Goal: Task Accomplishment & Management: Use online tool/utility

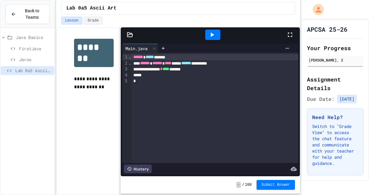
click at [36, 51] on span "FirstJava" at bounding box center [35, 48] width 33 height 6
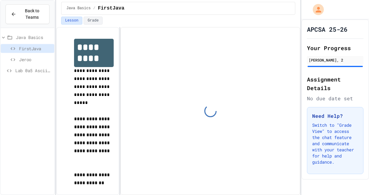
scroll to position [28, 0]
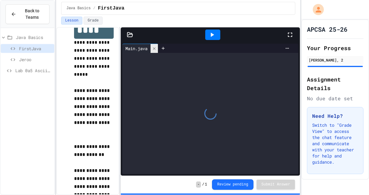
click at [156, 50] on icon at bounding box center [154, 48] width 4 height 4
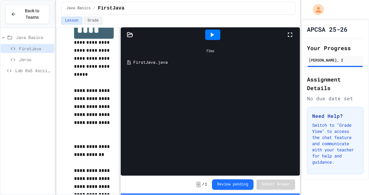
click at [143, 63] on div "FirstJava.java" at bounding box center [214, 62] width 163 height 6
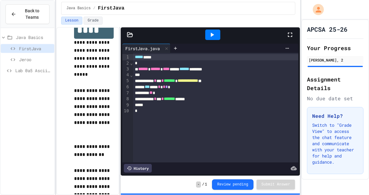
scroll to position [0, 0]
click at [32, 60] on span "Jeroo" at bounding box center [35, 59] width 33 height 6
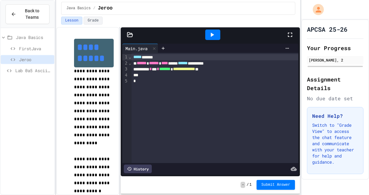
click at [21, 71] on span "Lab 0a5 Ascii Art" at bounding box center [33, 70] width 37 height 6
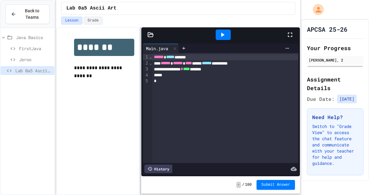
click at [140, 84] on div at bounding box center [140, 111] width 1 height 168
click at [148, 34] on icon at bounding box center [151, 35] width 6 height 6
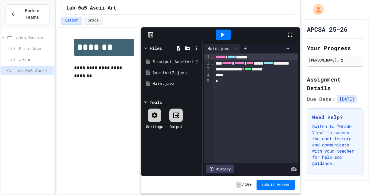
click at [169, 62] on div "5.output_AsciiArt3_lab_java_aplus.pdf" at bounding box center [172, 62] width 41 height 6
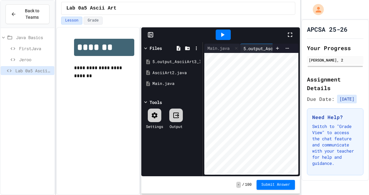
click at [152, 35] on icon at bounding box center [151, 35] width 6 height 6
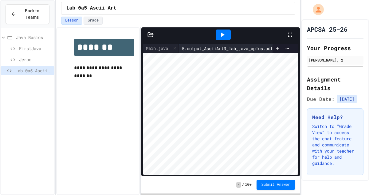
click at [152, 35] on icon at bounding box center [151, 35] width 6 height 6
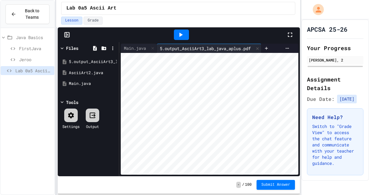
click at [45, 46] on div "**********" at bounding box center [184, 97] width 369 height 195
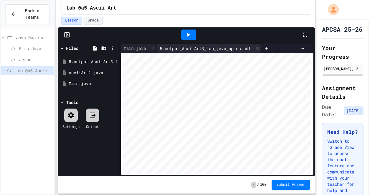
click at [320, 60] on div "**********" at bounding box center [184, 97] width 369 height 195
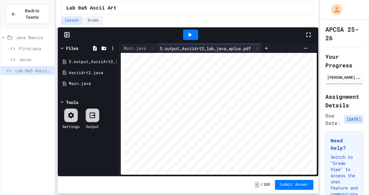
scroll to position [104, 0]
drag, startPoint x: 148, startPoint y: 183, endPoint x: 148, endPoint y: 197, distance: 14.2
click at [148, 195] on html "**********" at bounding box center [184, 97] width 369 height 195
click at [88, 74] on div "AsciiArt2.java" at bounding box center [89, 73] width 41 height 6
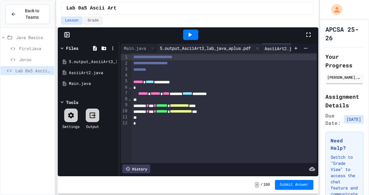
click at [181, 49] on div "5.output_AsciiArt3_lab_java_aplus.pdf" at bounding box center [205, 48] width 97 height 6
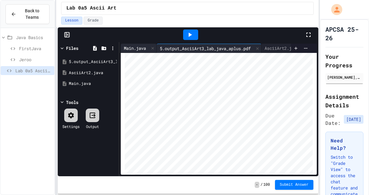
click at [131, 45] on div "Main.java" at bounding box center [135, 48] width 28 height 6
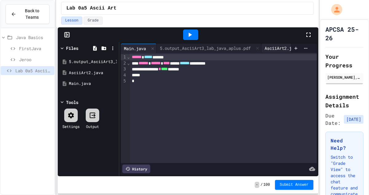
click at [275, 47] on div "AsciiArt2.java" at bounding box center [282, 48] width 41 height 6
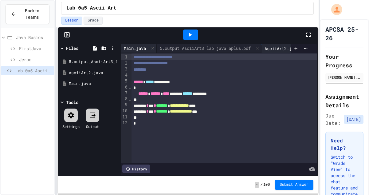
click at [134, 47] on div "Main.java" at bounding box center [135, 48] width 28 height 6
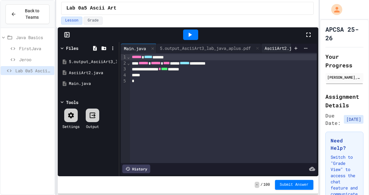
click at [274, 48] on div "AsciiArt2.java" at bounding box center [282, 48] width 41 height 6
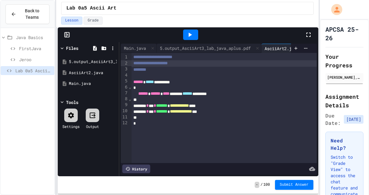
click at [148, 65] on span "**********" at bounding box center [150, 63] width 34 height 4
drag, startPoint x: 138, startPoint y: 65, endPoint x: 192, endPoint y: 63, distance: 53.2
click at [192, 63] on div "**********" at bounding box center [224, 63] width 185 height 6
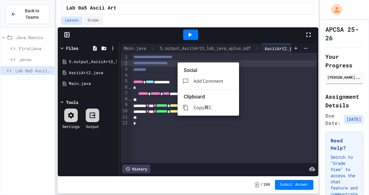
click at [164, 63] on div at bounding box center [184, 97] width 369 height 195
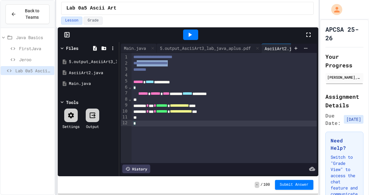
click at [167, 139] on div "**********" at bounding box center [224, 108] width 185 height 110
click at [70, 115] on icon at bounding box center [70, 115] width 7 height 7
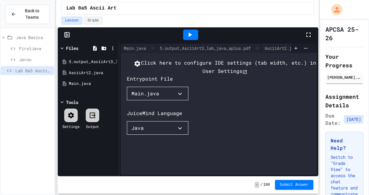
click at [182, 97] on icon "button" at bounding box center [179, 93] width 7 height 7
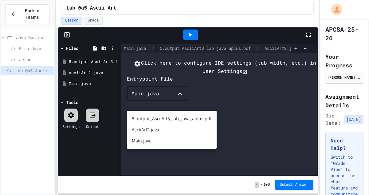
click at [182, 105] on div at bounding box center [184, 97] width 369 height 195
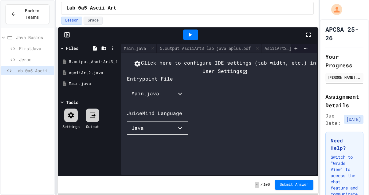
click at [184, 132] on icon "button" at bounding box center [179, 128] width 7 height 7
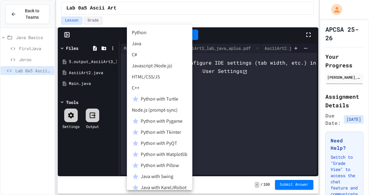
click at [238, 97] on div at bounding box center [184, 97] width 369 height 195
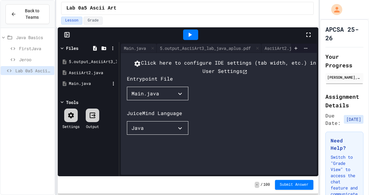
click at [94, 78] on div "Main.java" at bounding box center [88, 83] width 58 height 11
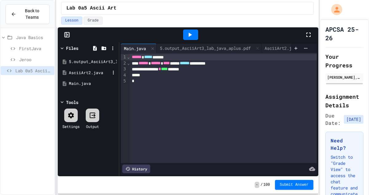
click at [89, 70] on div "AsciiArt2.java" at bounding box center [89, 73] width 41 height 6
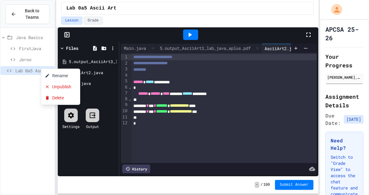
click at [182, 19] on div at bounding box center [184, 97] width 369 height 195
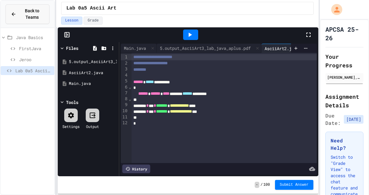
click at [37, 15] on span "Back to Teams" at bounding box center [32, 14] width 24 height 13
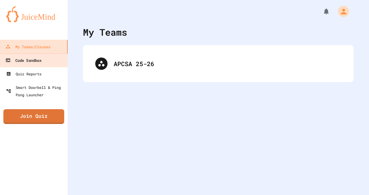
click at [43, 55] on link "Code Sandbox" at bounding box center [33, 60] width 69 height 14
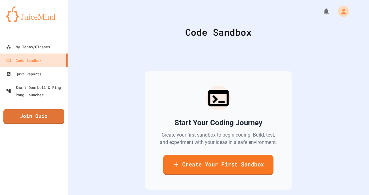
click at [208, 168] on link "Create Your First Sandbox" at bounding box center [218, 165] width 110 height 20
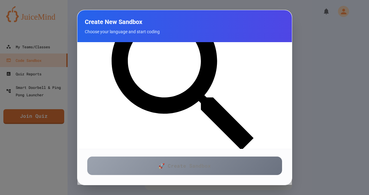
scroll to position [164, 0]
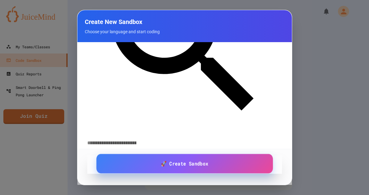
click at [173, 169] on link "🚀 Create Sandbox" at bounding box center [184, 163] width 177 height 19
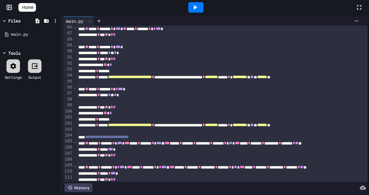
scroll to position [513, 0]
click at [194, 6] on icon at bounding box center [195, 7] width 7 height 7
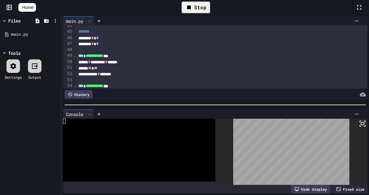
scroll to position [263, 0]
click at [97, 66] on span "**" at bounding box center [95, 67] width 3 height 4
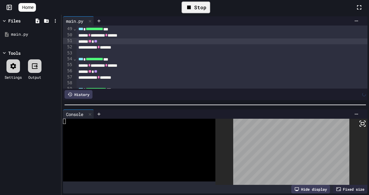
scroll to position [292, 0]
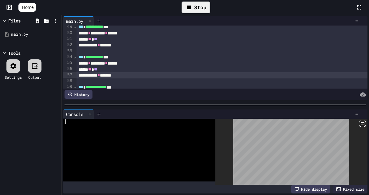
click at [105, 72] on div "******** * *******" at bounding box center [246, 75] width 339 height 6
click at [97, 70] on span "**" at bounding box center [95, 69] width 3 height 4
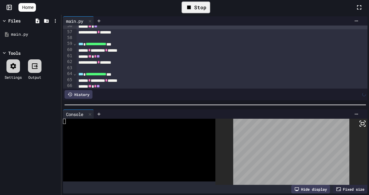
scroll to position [333, 0]
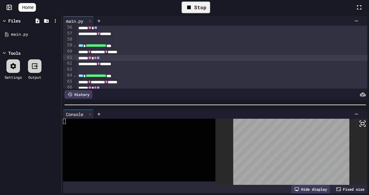
click at [100, 58] on span "**" at bounding box center [98, 58] width 3 height 4
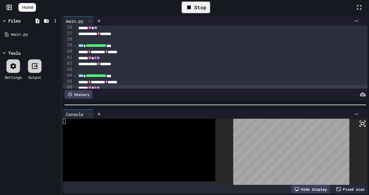
click at [100, 87] on span "**" at bounding box center [98, 87] width 3 height 4
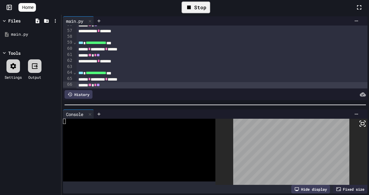
click at [204, 8] on div "Stop" at bounding box center [196, 8] width 29 height 12
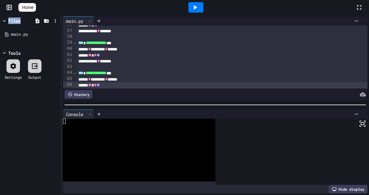
click at [204, 8] on div at bounding box center [195, 7] width 15 height 10
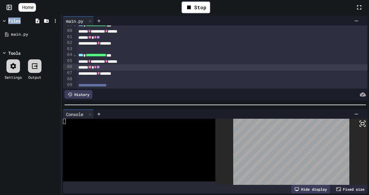
scroll to position [350, 0]
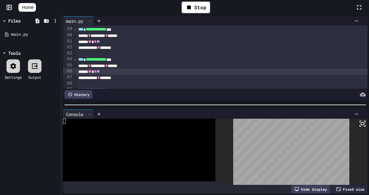
click at [11, 6] on icon at bounding box center [9, 7] width 6 height 6
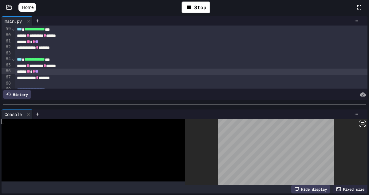
click at [13, 2] on div "Home Stop" at bounding box center [184, 7] width 369 height 15
click at [8, 6] on icon at bounding box center [9, 7] width 6 height 6
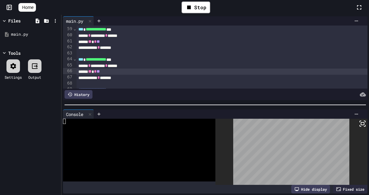
click at [27, 7] on link "Home" at bounding box center [27, 7] width 18 height 9
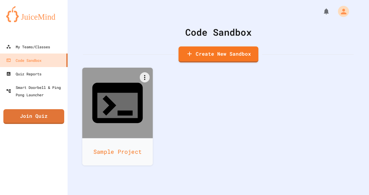
click at [143, 70] on div at bounding box center [117, 103] width 71 height 71
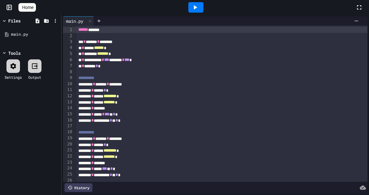
click at [29, 10] on span "Home" at bounding box center [27, 7] width 11 height 6
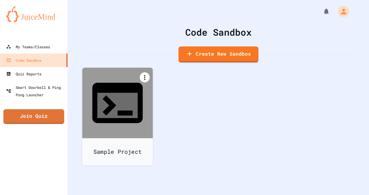
click at [146, 75] on icon at bounding box center [144, 77] width 7 height 7
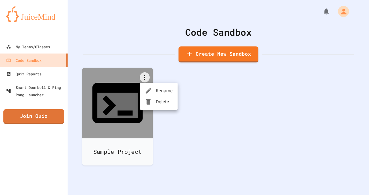
click at [153, 100] on div at bounding box center [150, 101] width 11 height 7
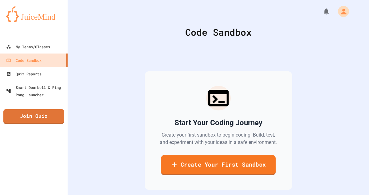
click at [230, 175] on link "Create Your First Sandbox" at bounding box center [218, 165] width 115 height 20
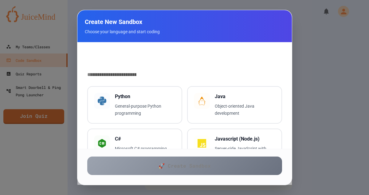
scroll to position [231, 0]
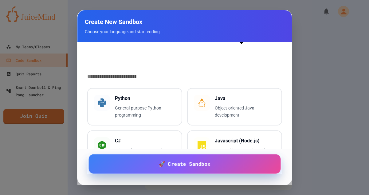
click at [186, 160] on link "🚀 Create Sandbox" at bounding box center [185, 163] width 192 height 19
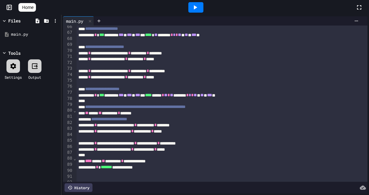
scroll to position [502, 0]
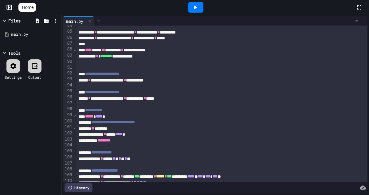
click at [199, 11] on icon at bounding box center [195, 7] width 7 height 7
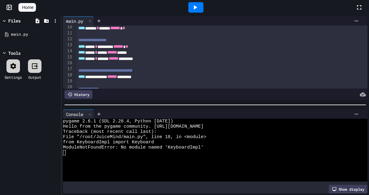
scroll to position [74, 0]
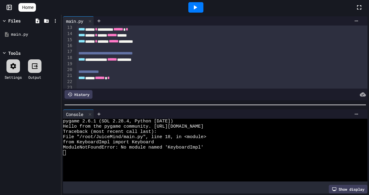
click at [78, 57] on div "**********" at bounding box center [222, 60] width 291 height 6
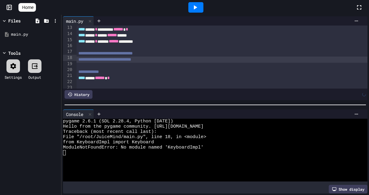
click at [118, 63] on div at bounding box center [222, 66] width 291 height 6
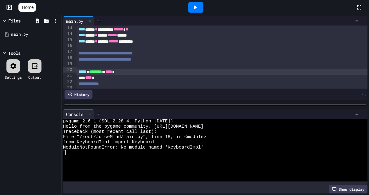
click at [112, 70] on span "****" at bounding box center [108, 71] width 7 height 4
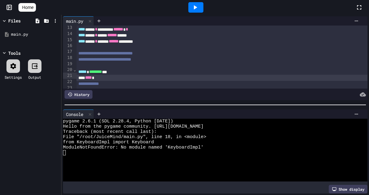
click at [109, 78] on div "****" at bounding box center [222, 78] width 291 height 6
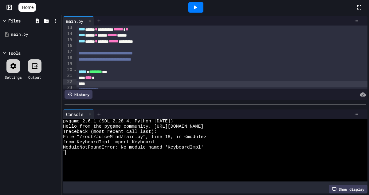
click at [199, 8] on icon at bounding box center [195, 7] width 7 height 7
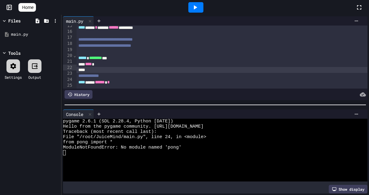
scroll to position [100, 0]
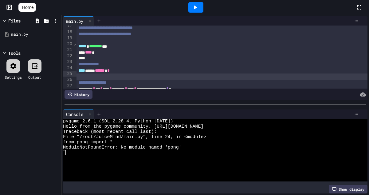
click at [110, 73] on div at bounding box center [240, 76] width 326 height 6
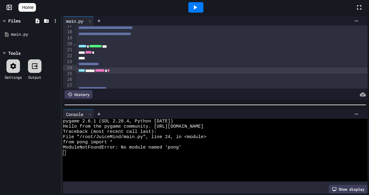
click at [79, 68] on span "****" at bounding box center [81, 70] width 7 height 4
click at [199, 5] on icon at bounding box center [195, 7] width 7 height 7
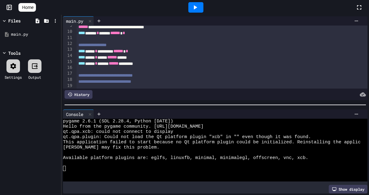
scroll to position [54, 0]
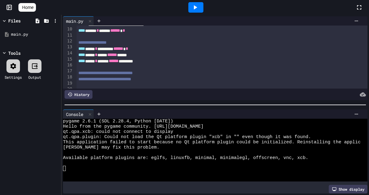
click at [29, 9] on span "Home" at bounding box center [27, 7] width 11 height 6
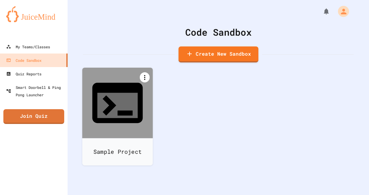
click at [147, 74] on icon at bounding box center [144, 77] width 7 height 7
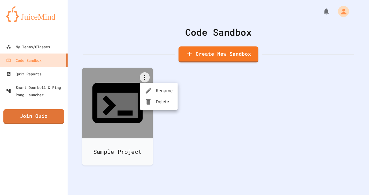
click at [155, 99] on div at bounding box center [150, 101] width 11 height 7
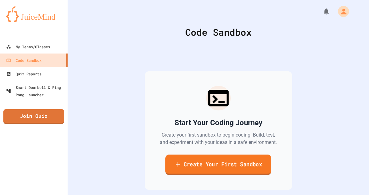
click at [231, 172] on link "Create Your First Sandbox" at bounding box center [218, 165] width 106 height 20
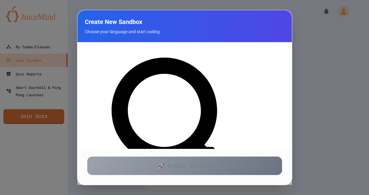
scroll to position [81, 0]
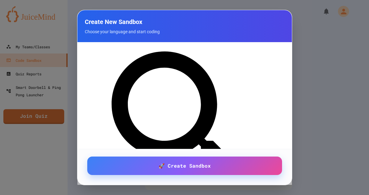
click at [206, 156] on div "🚀 Create Sandbox" at bounding box center [184, 167] width 215 height 36
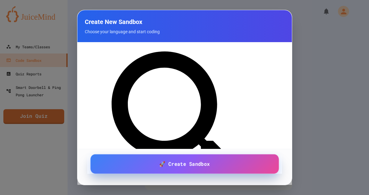
click at [206, 163] on span "🚀 Create Sandbox" at bounding box center [184, 164] width 50 height 8
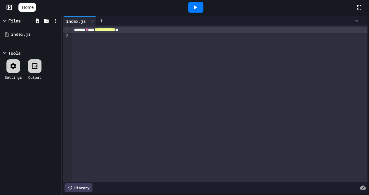
click at [197, 4] on icon at bounding box center [195, 7] width 7 height 7
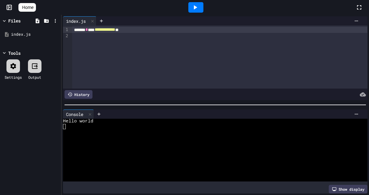
click at [146, 44] on div "**********" at bounding box center [219, 57] width 295 height 63
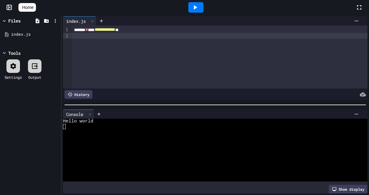
click at [25, 8] on icon at bounding box center [25, 10] width 6 height 5
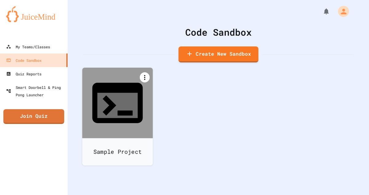
click at [144, 75] on icon at bounding box center [144, 77] width 7 height 7
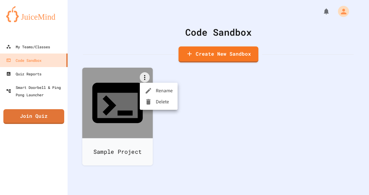
click at [156, 101] on li "Delete" at bounding box center [159, 101] width 38 height 11
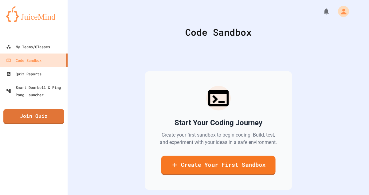
click at [213, 175] on link "Create Your First Sandbox" at bounding box center [218, 166] width 114 height 20
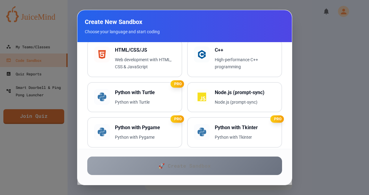
scroll to position [363, 0]
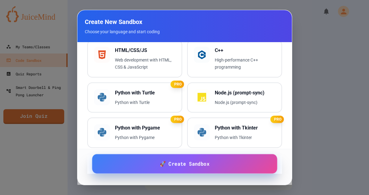
click at [171, 165] on span "🚀 Create Sandbox" at bounding box center [185, 164] width 50 height 8
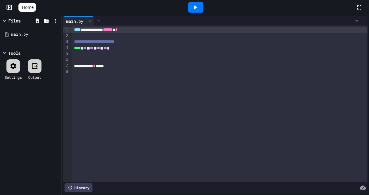
click at [199, 9] on icon at bounding box center [195, 7] width 7 height 7
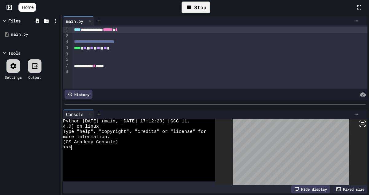
click at [21, 7] on icon at bounding box center [21, 7] width 0 height 0
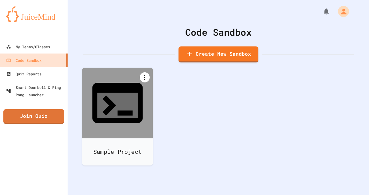
click at [146, 75] on icon at bounding box center [144, 77] width 7 height 7
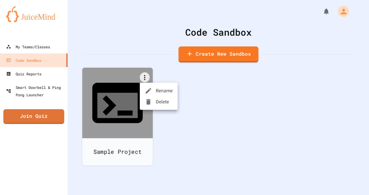
click at [158, 100] on li "Delete" at bounding box center [159, 101] width 38 height 11
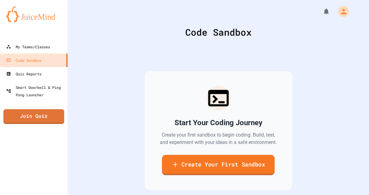
click at [218, 166] on link "Create Your First Sandbox" at bounding box center [218, 165] width 113 height 20
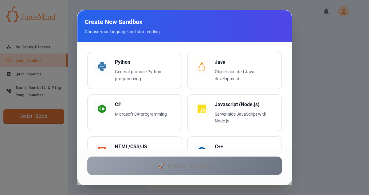
scroll to position [265, 0]
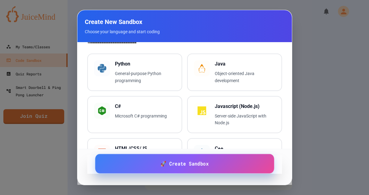
click at [215, 165] on link "🚀 Create Sandbox" at bounding box center [184, 163] width 179 height 19
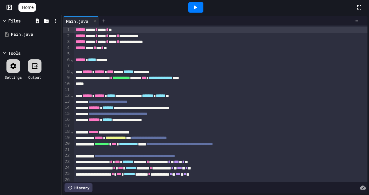
click at [197, 7] on icon at bounding box center [195, 7] width 3 height 4
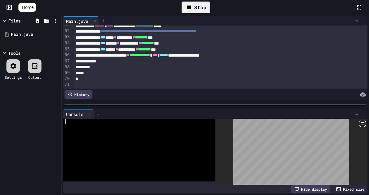
click at [26, 2] on div "Home Stop" at bounding box center [184, 7] width 369 height 15
click at [21, 7] on icon at bounding box center [21, 7] width 0 height 0
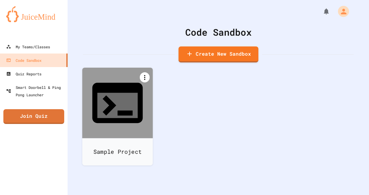
click at [146, 77] on icon at bounding box center [144, 77] width 7 height 7
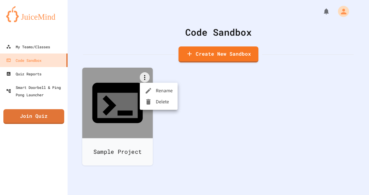
click at [157, 102] on li "Delete" at bounding box center [159, 101] width 38 height 11
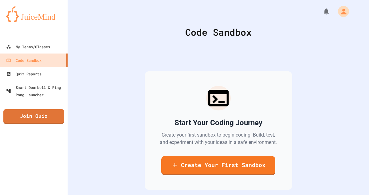
click at [219, 159] on div "Start Your Coding Journey Create your first sandbox to begin coding. Build, tes…" at bounding box center [219, 130] width 148 height 119
click at [220, 172] on link "Create Your First Sandbox" at bounding box center [218, 165] width 114 height 19
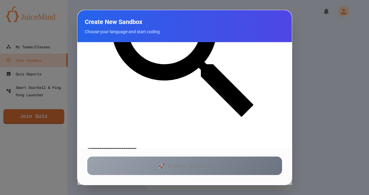
scroll to position [172, 0]
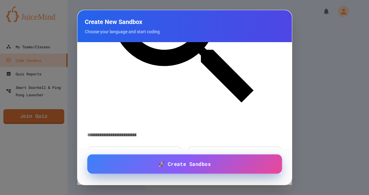
click at [217, 167] on link "🚀 Create Sandbox" at bounding box center [184, 163] width 195 height 19
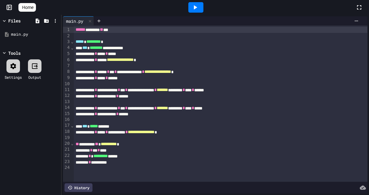
click at [198, 5] on icon at bounding box center [195, 7] width 7 height 7
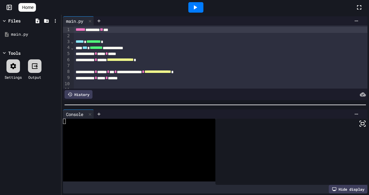
click at [199, 6] on icon at bounding box center [195, 7] width 7 height 7
click at [7, 5] on rect at bounding box center [9, 7] width 5 height 5
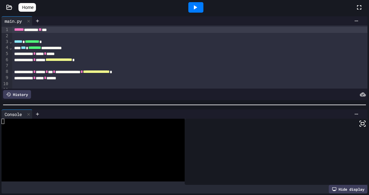
click at [21, 7] on icon at bounding box center [21, 7] width 0 height 0
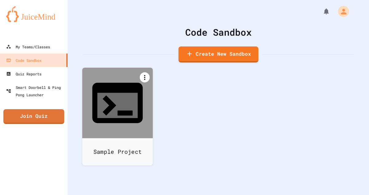
click at [146, 77] on icon at bounding box center [144, 77] width 7 height 7
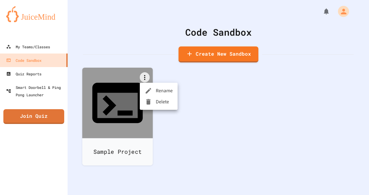
click at [156, 101] on div at bounding box center [150, 101] width 11 height 7
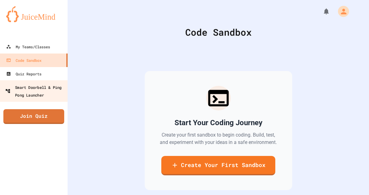
click at [56, 88] on div "Smart Doorbell & Ping Pong Launcher" at bounding box center [35, 90] width 61 height 15
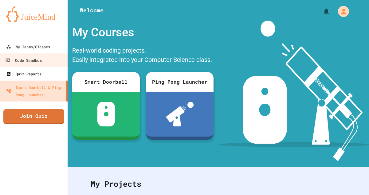
click at [49, 72] on link "Quiz Reports" at bounding box center [34, 74] width 68 height 14
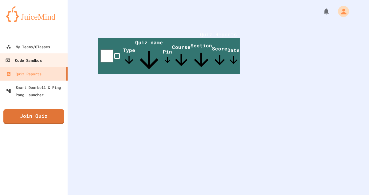
click at [49, 60] on link "Code Sandbox" at bounding box center [34, 60] width 70 height 14
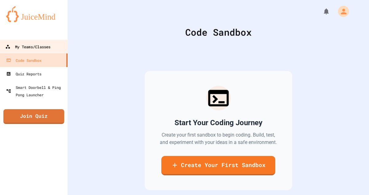
click at [49, 51] on link "My Teams/Classes" at bounding box center [34, 47] width 70 height 14
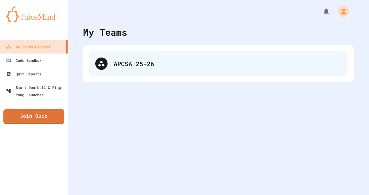
click at [116, 68] on div "APCSA 25-26" at bounding box center [218, 63] width 259 height 25
